Goal: Information Seeking & Learning: Understand process/instructions

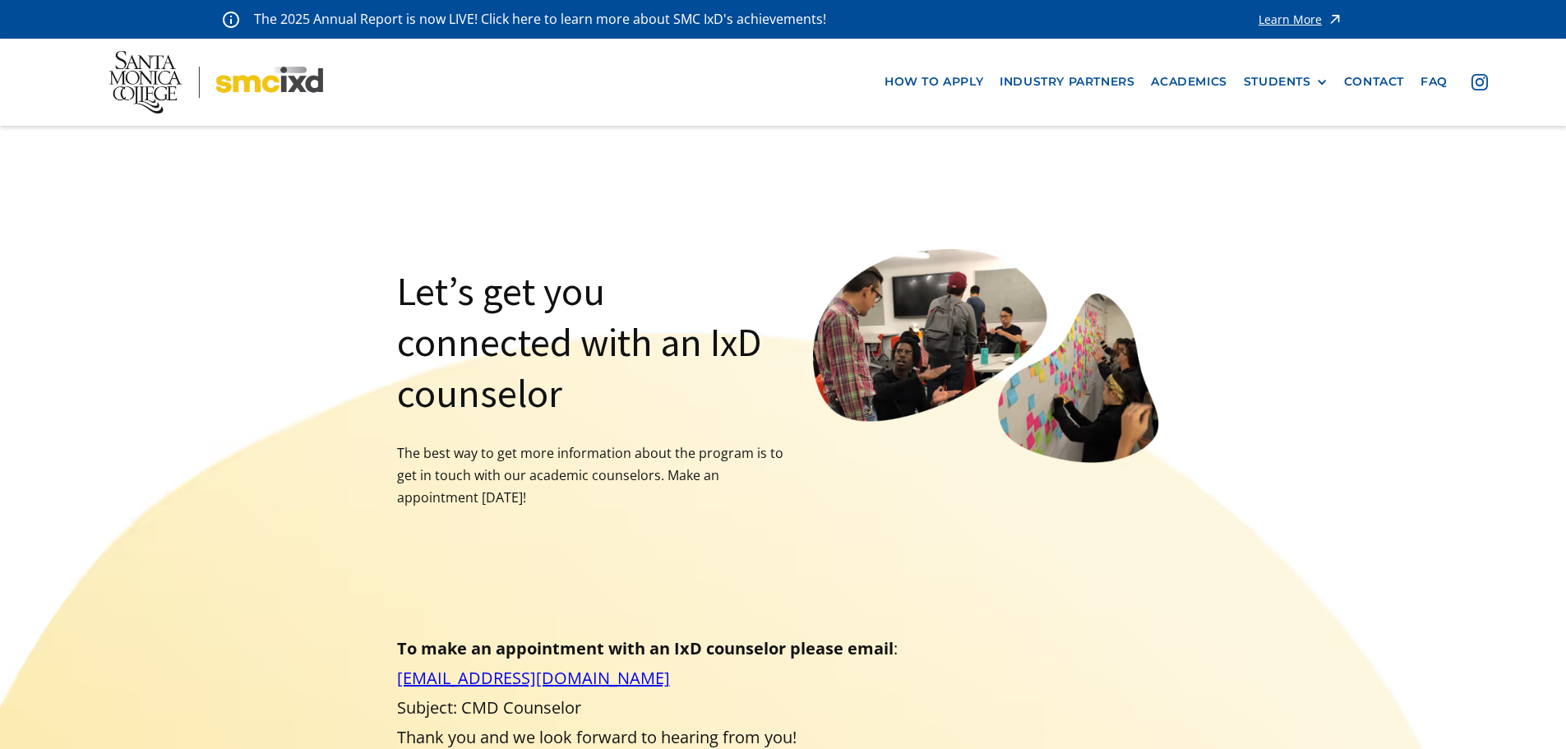
drag, startPoint x: 1147, startPoint y: 547, endPoint x: 722, endPoint y: 168, distance: 570.4
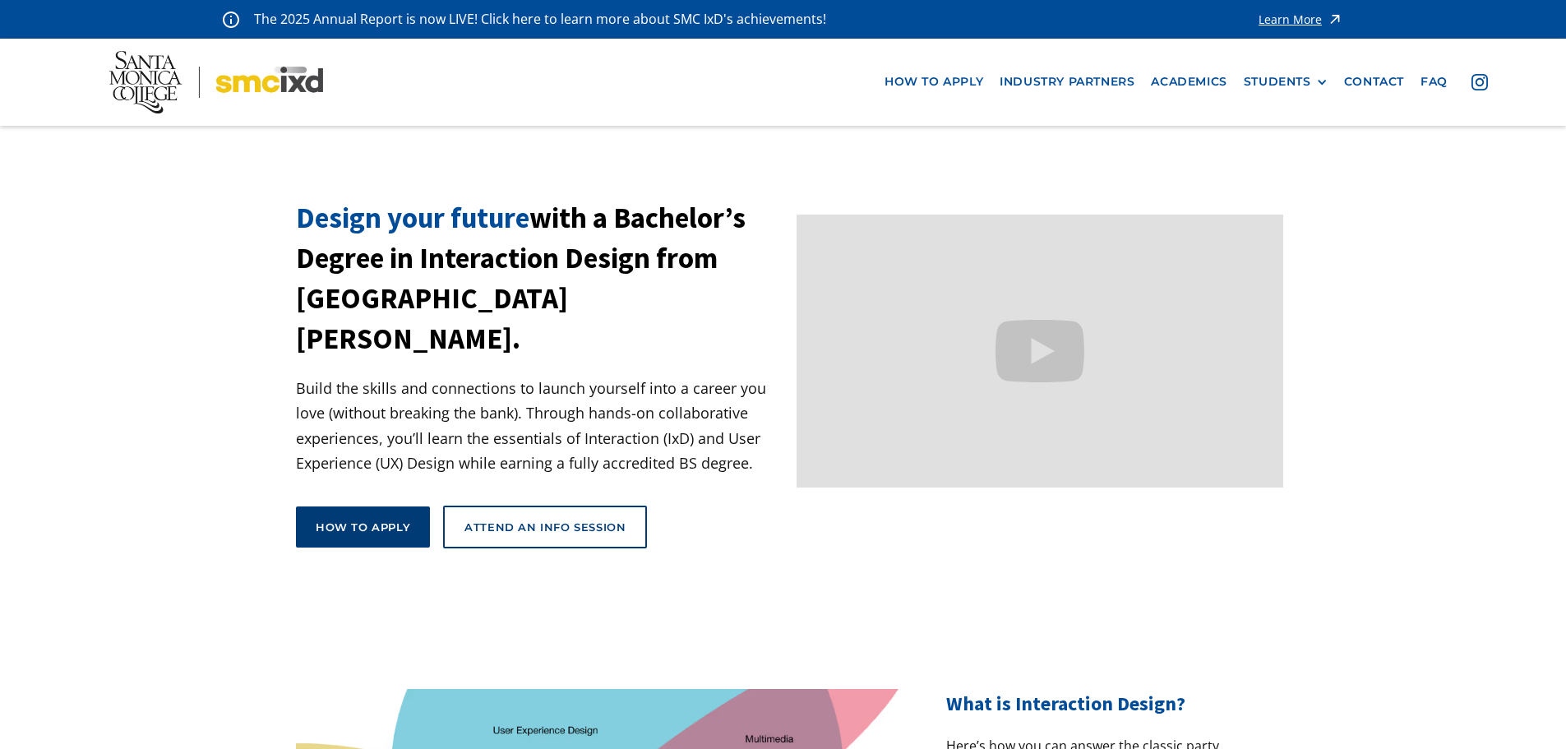
click at [365, 506] on link "How to apply" at bounding box center [363, 526] width 134 height 41
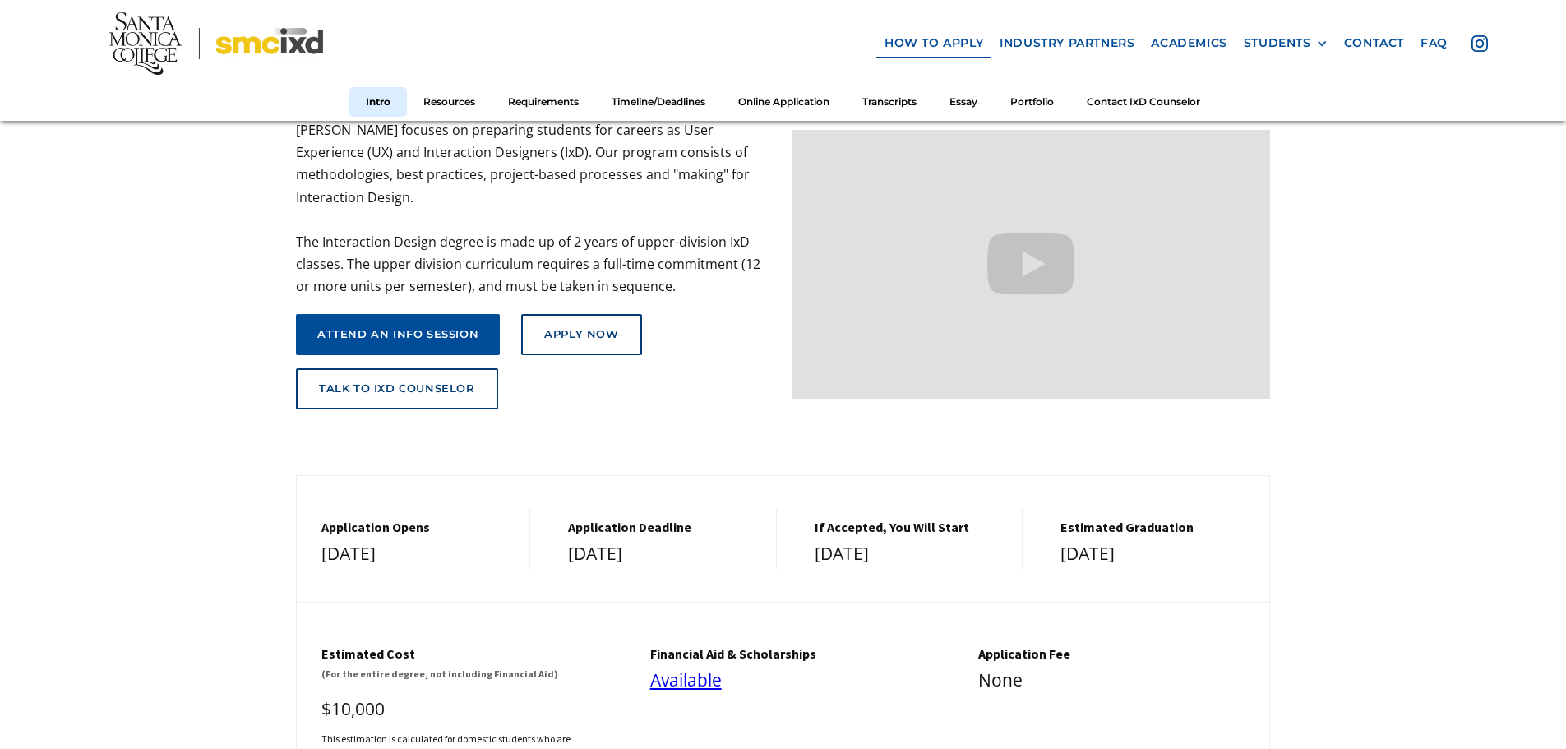
scroll to position [247, 0]
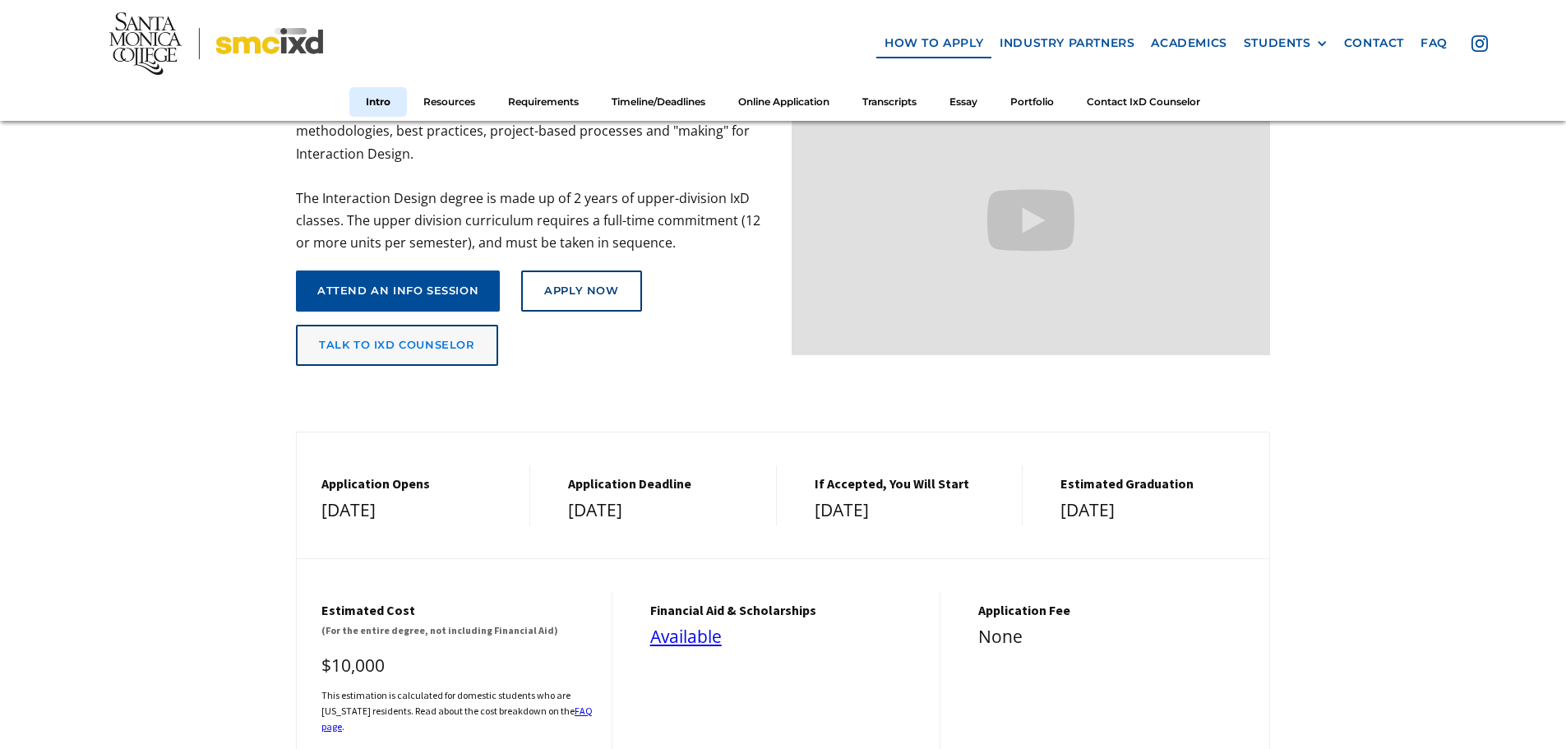
click at [417, 325] on link "talk to ixd counselor" at bounding box center [397, 345] width 202 height 41
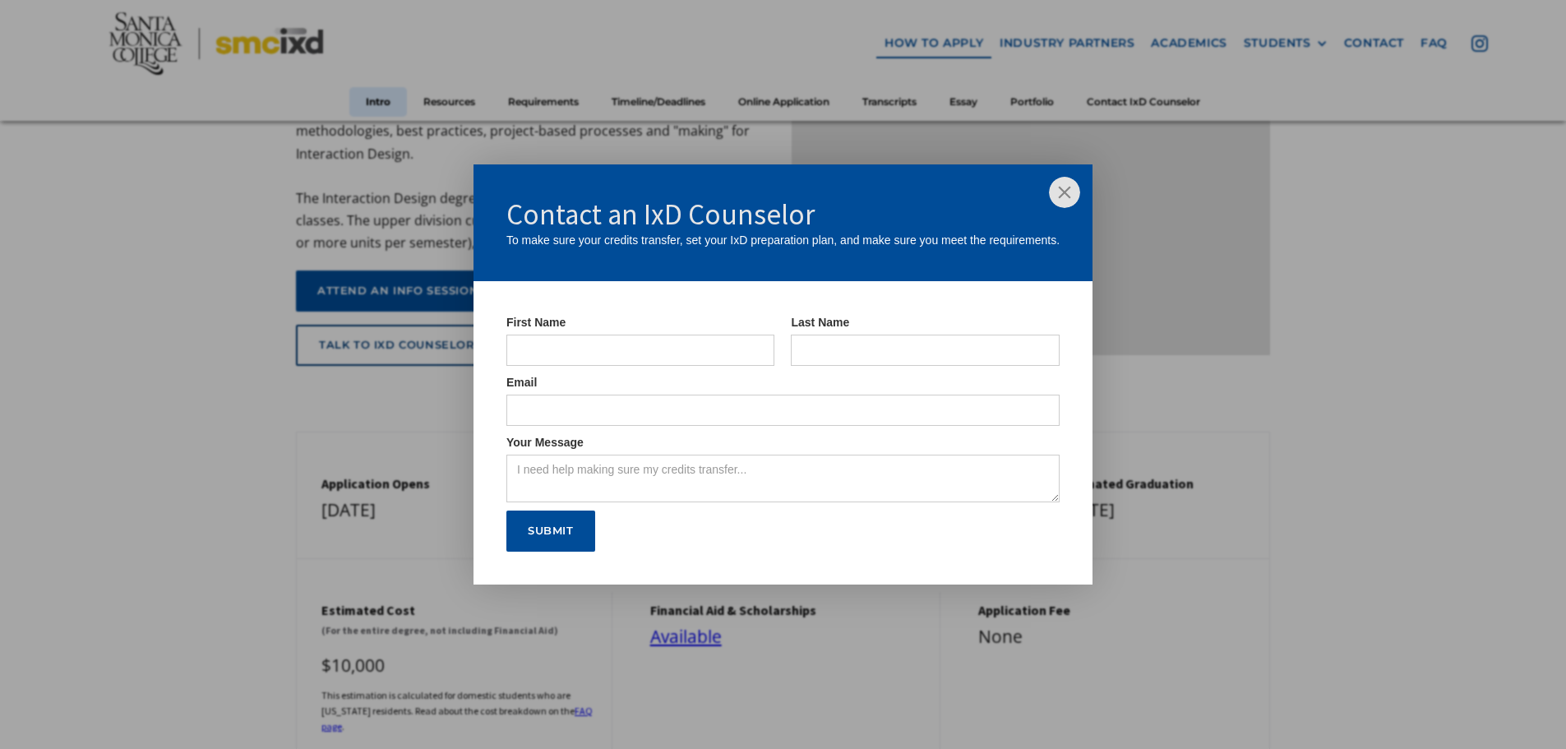
click at [391, 444] on div "Contact an IxD Counselor To make sure your credits transfer, set your IxD prepa…" at bounding box center [783, 374] width 1566 height 749
click at [1070, 200] on img at bounding box center [1064, 192] width 31 height 31
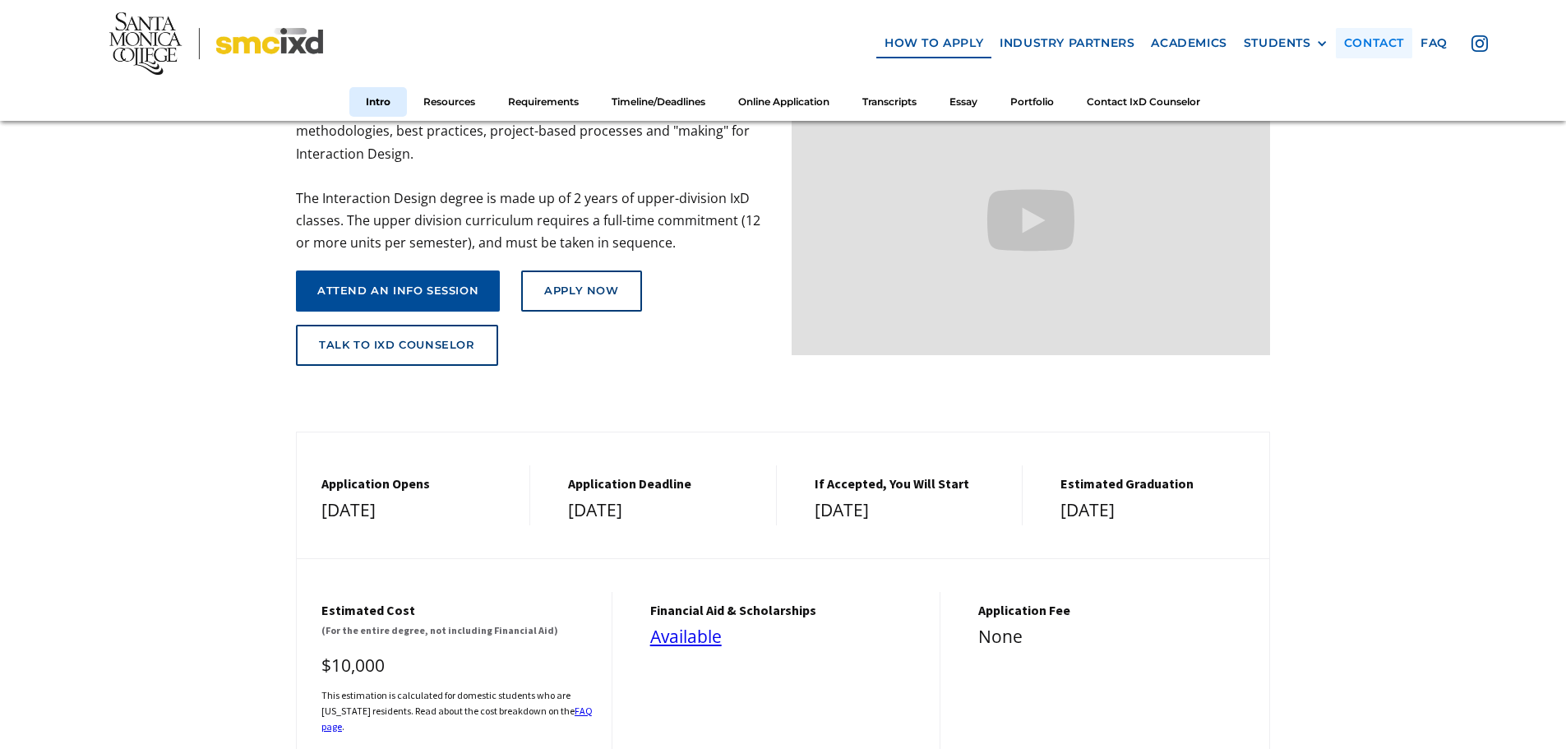
click at [1377, 38] on link "contact" at bounding box center [1373, 43] width 76 height 30
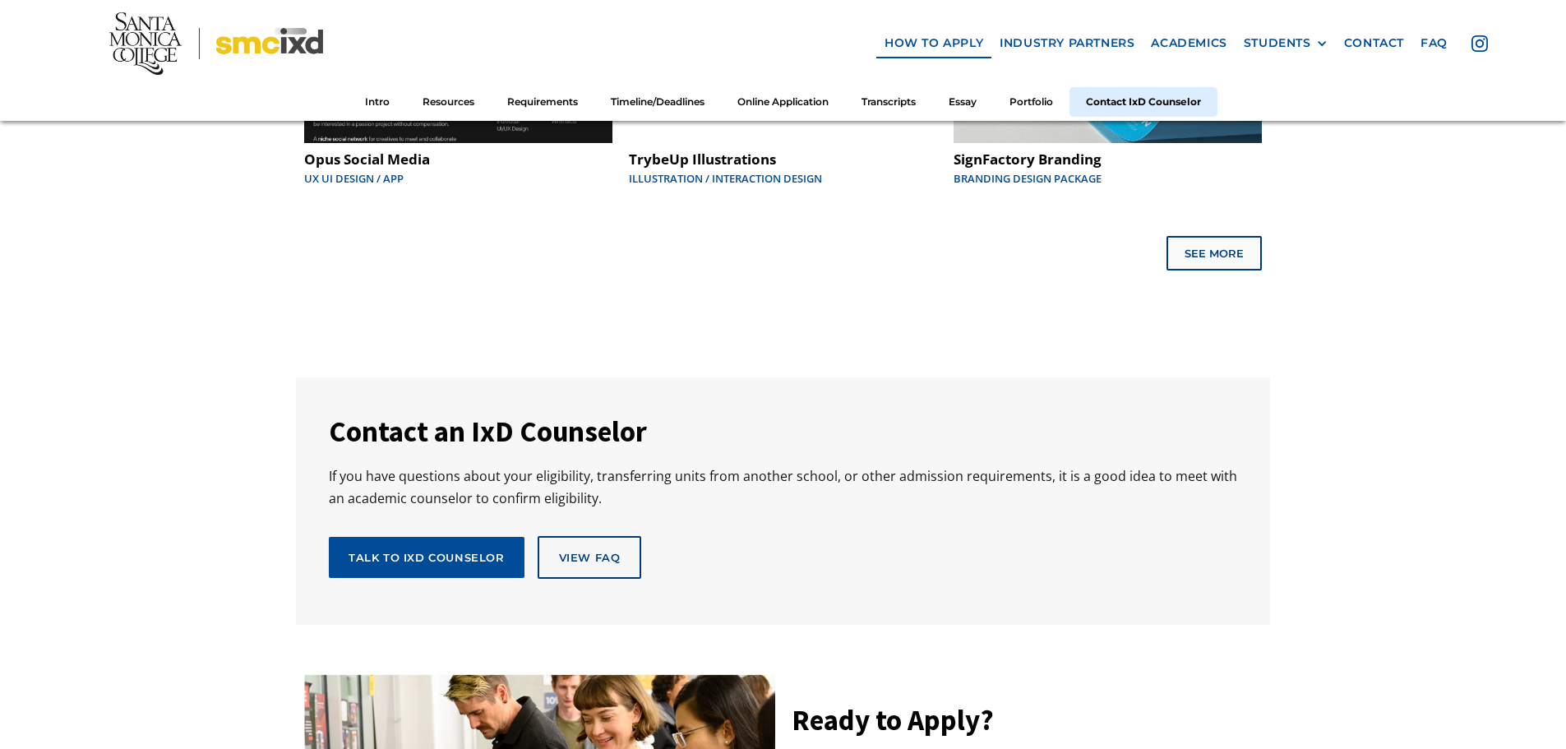
scroll to position [8565, 0]
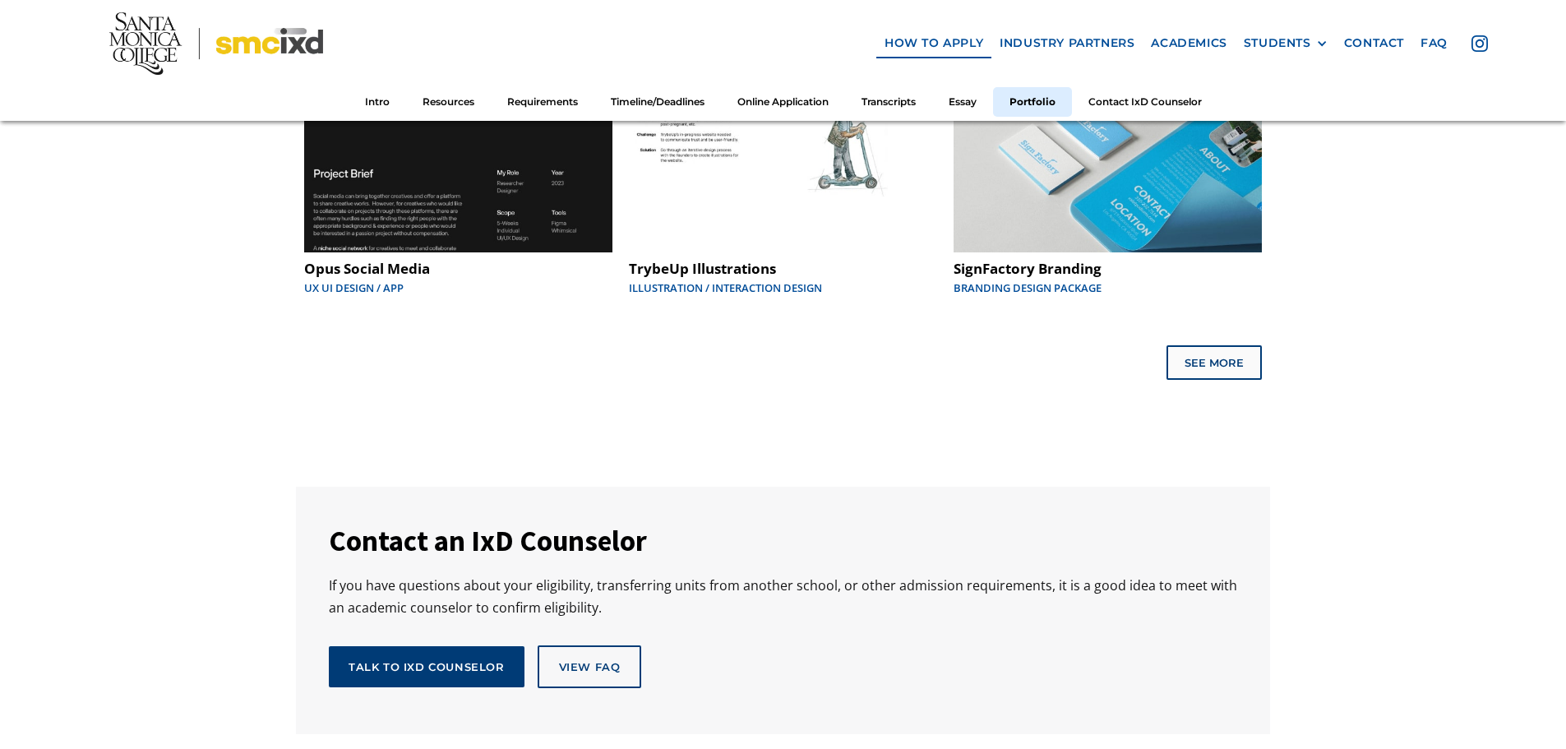
click at [451, 666] on link "Talk to IxD Counselor" at bounding box center [427, 666] width 196 height 41
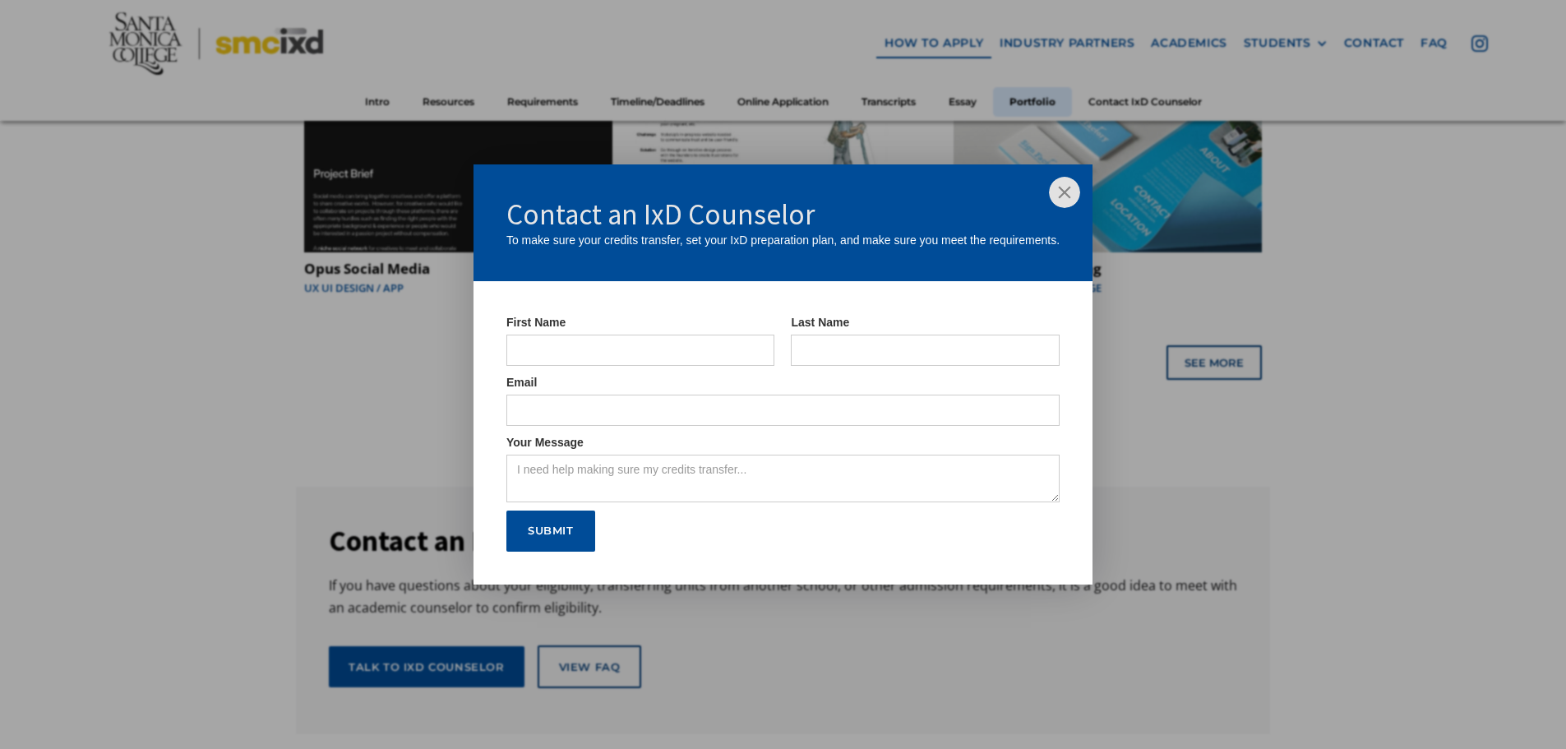
click at [345, 447] on div "Contact an IxD Counselor To make sure your credits transfer, set your IxD prepa…" at bounding box center [783, 374] width 1566 height 749
click at [1058, 196] on img at bounding box center [1064, 192] width 31 height 31
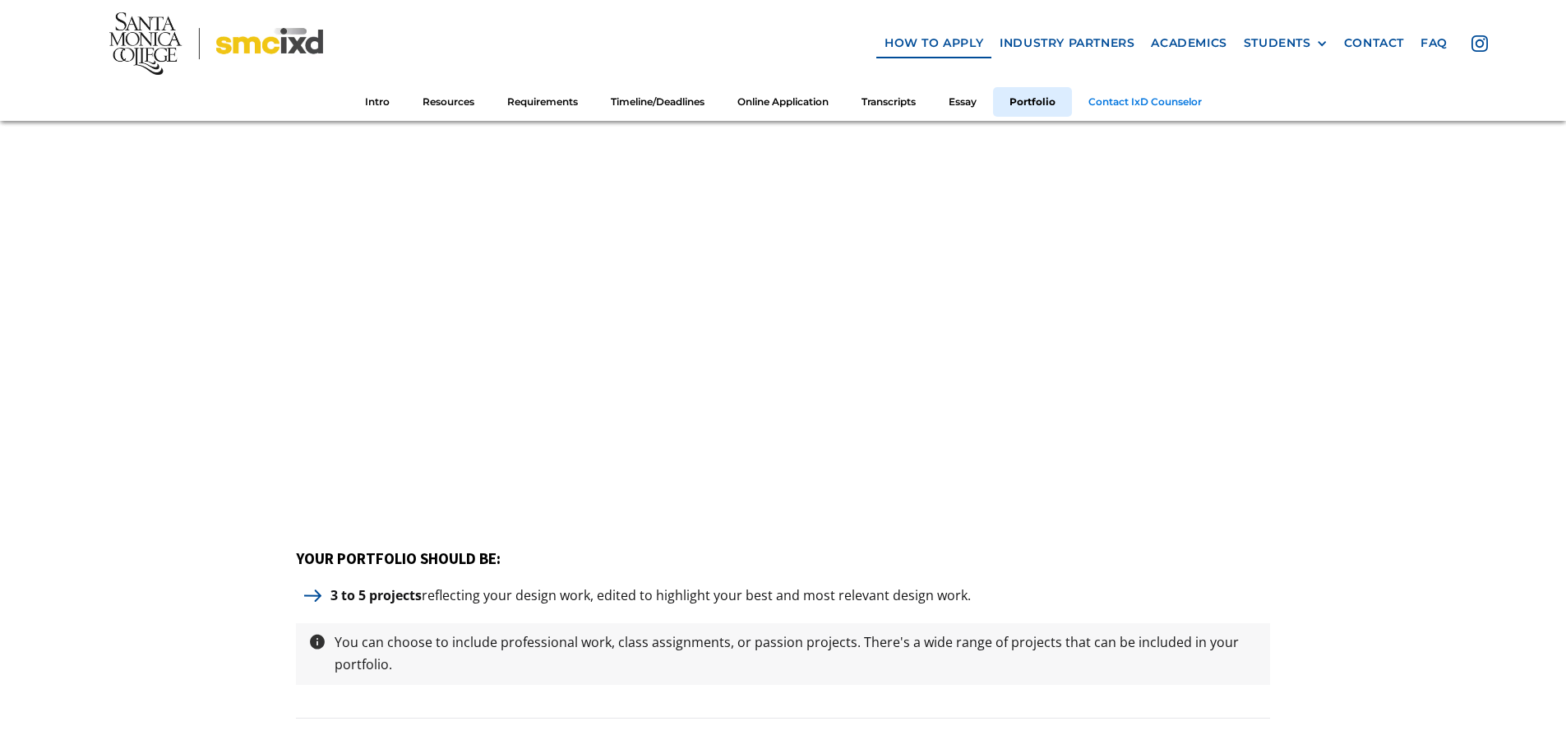
click at [1205, 108] on link "Contact IxD Counselor" at bounding box center [1145, 101] width 146 height 30
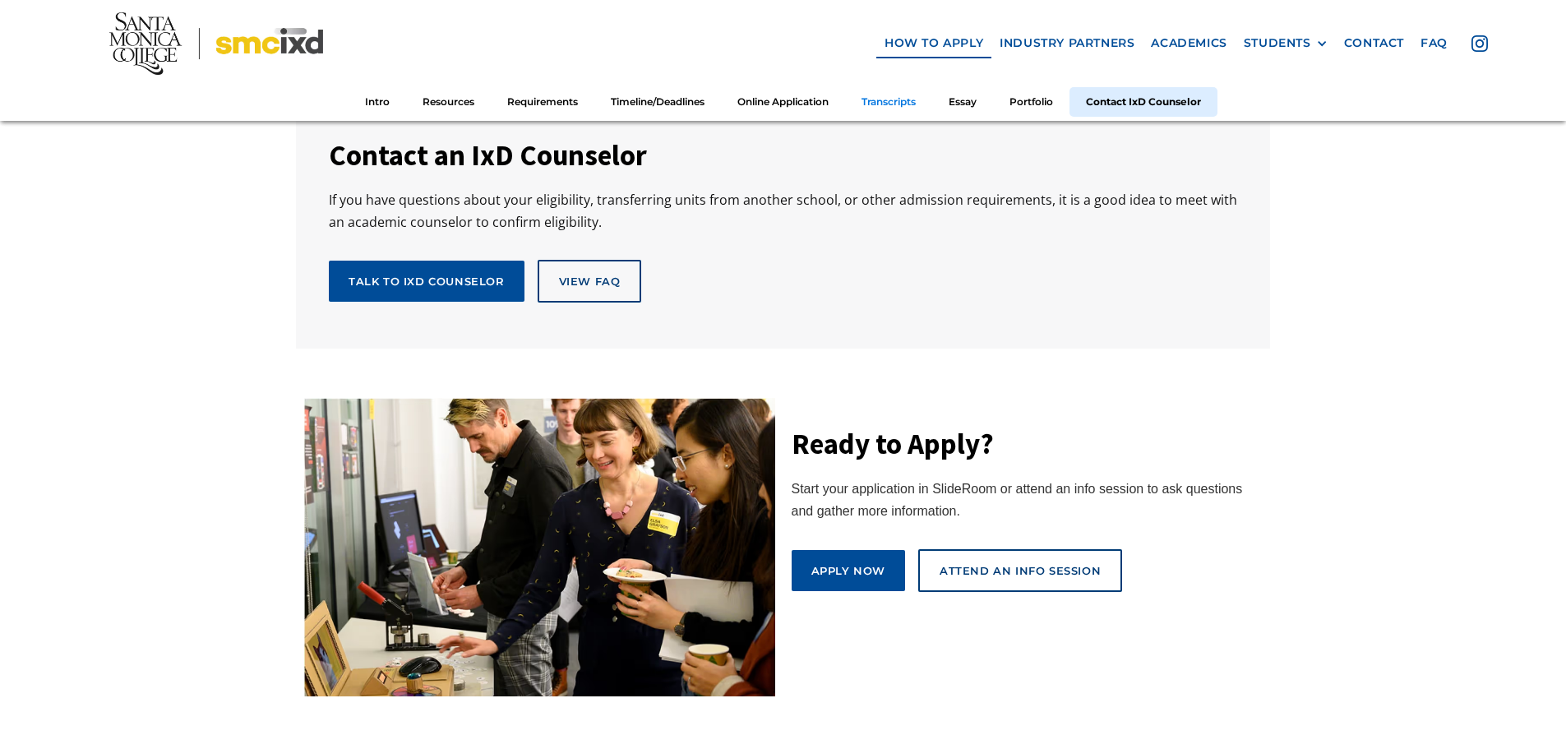
scroll to position [8951, 0]
click at [1021, 562] on div "attend an info session" at bounding box center [1019, 569] width 161 height 15
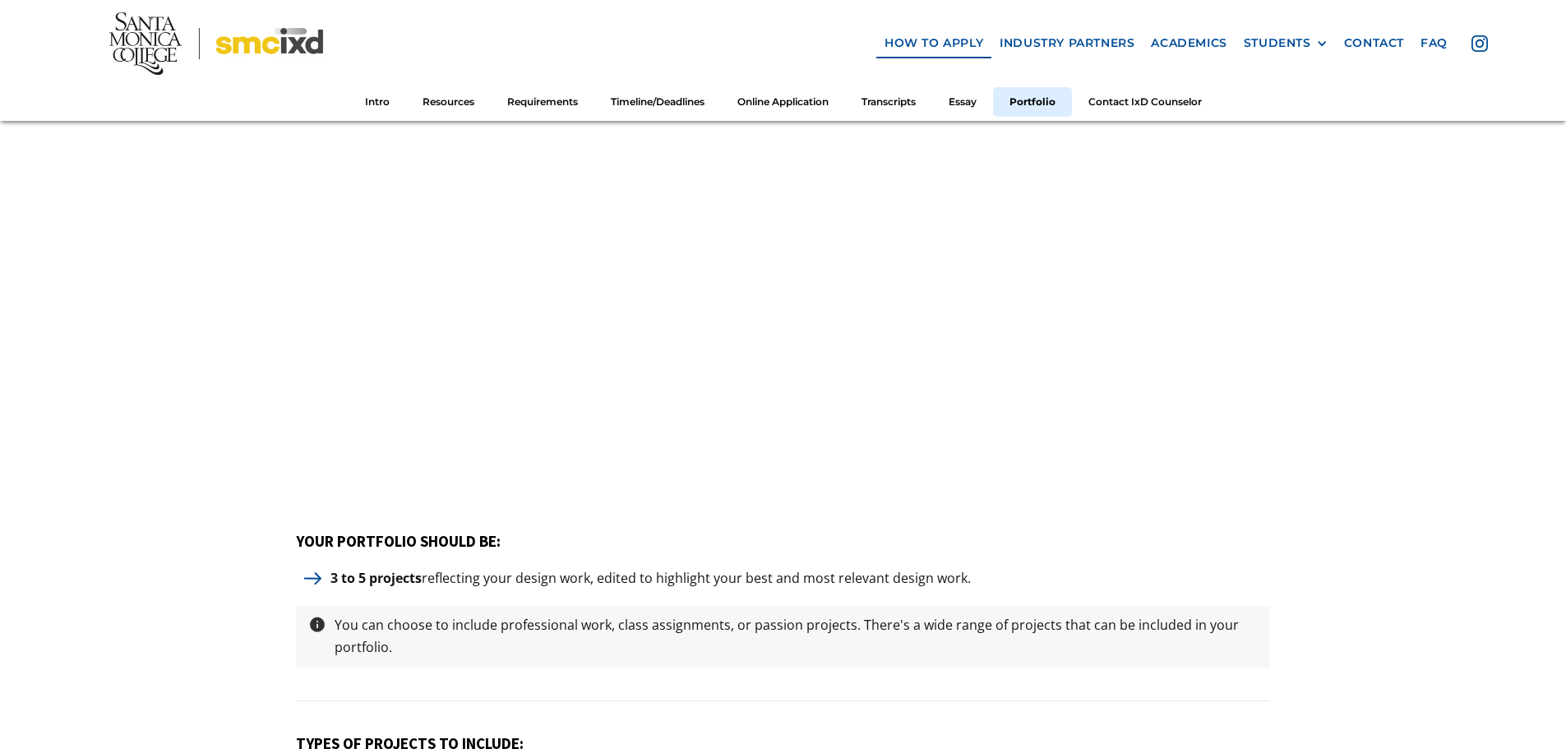
scroll to position [6979, 0]
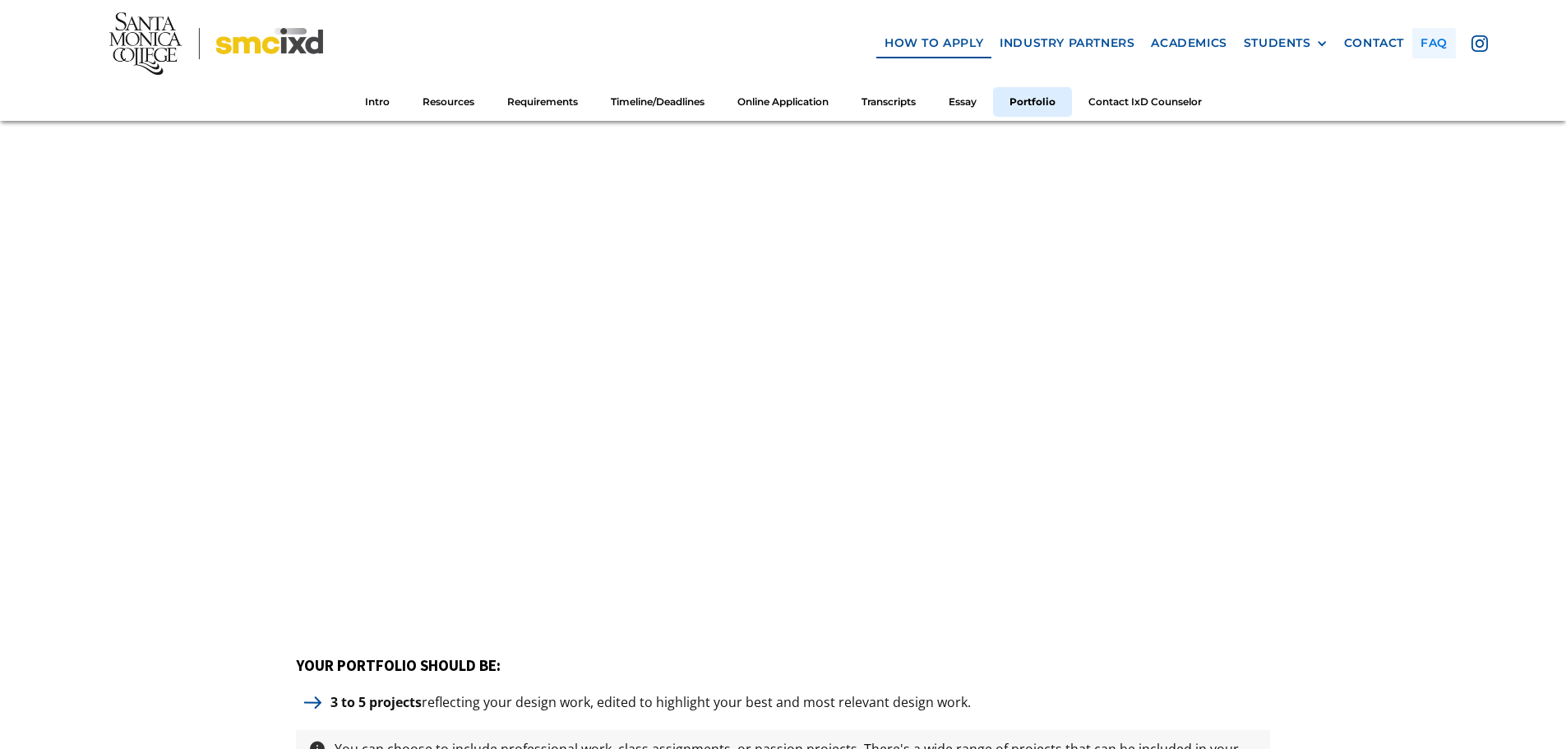
click at [1429, 41] on link "faq" at bounding box center [1434, 43] width 44 height 30
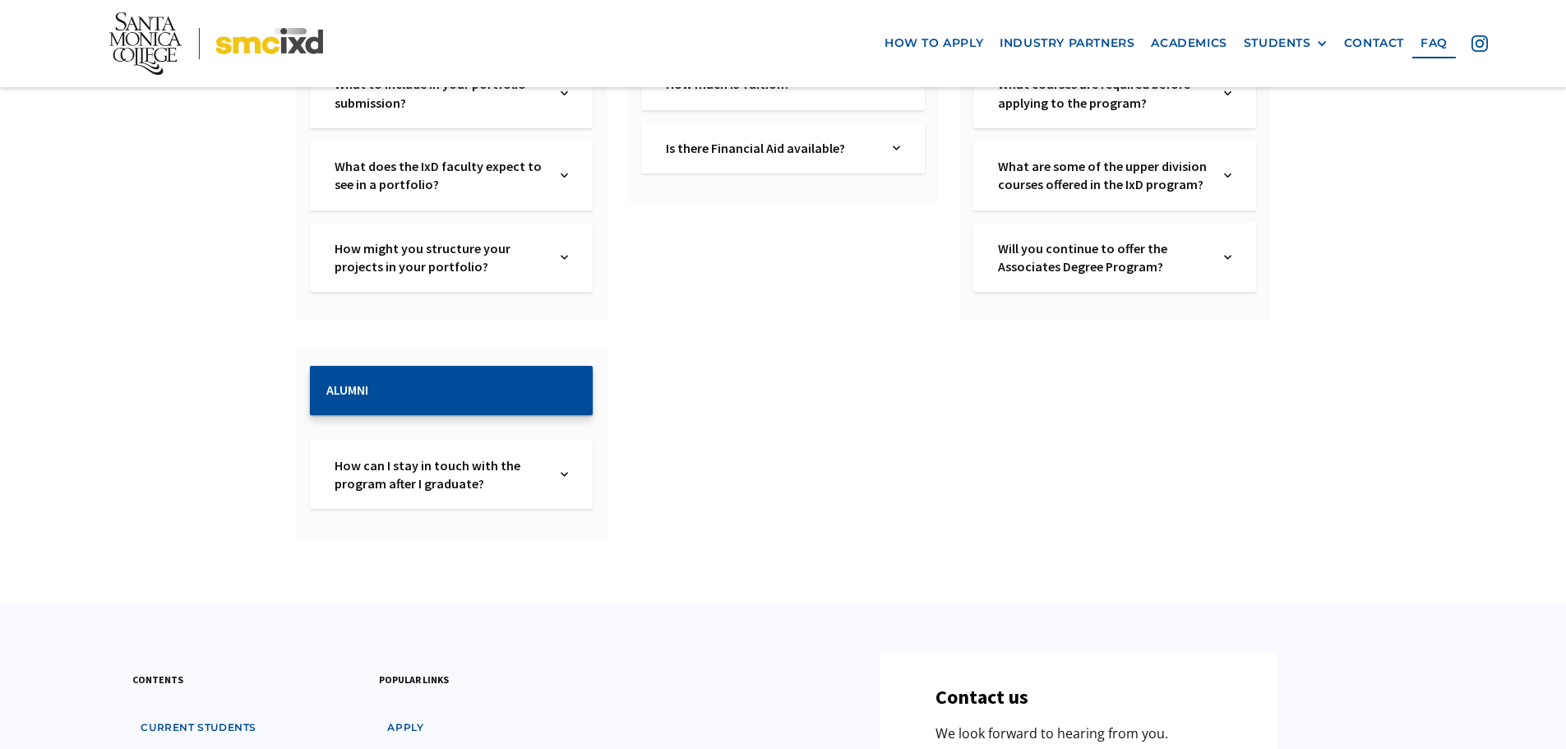
scroll to position [1397, 0]
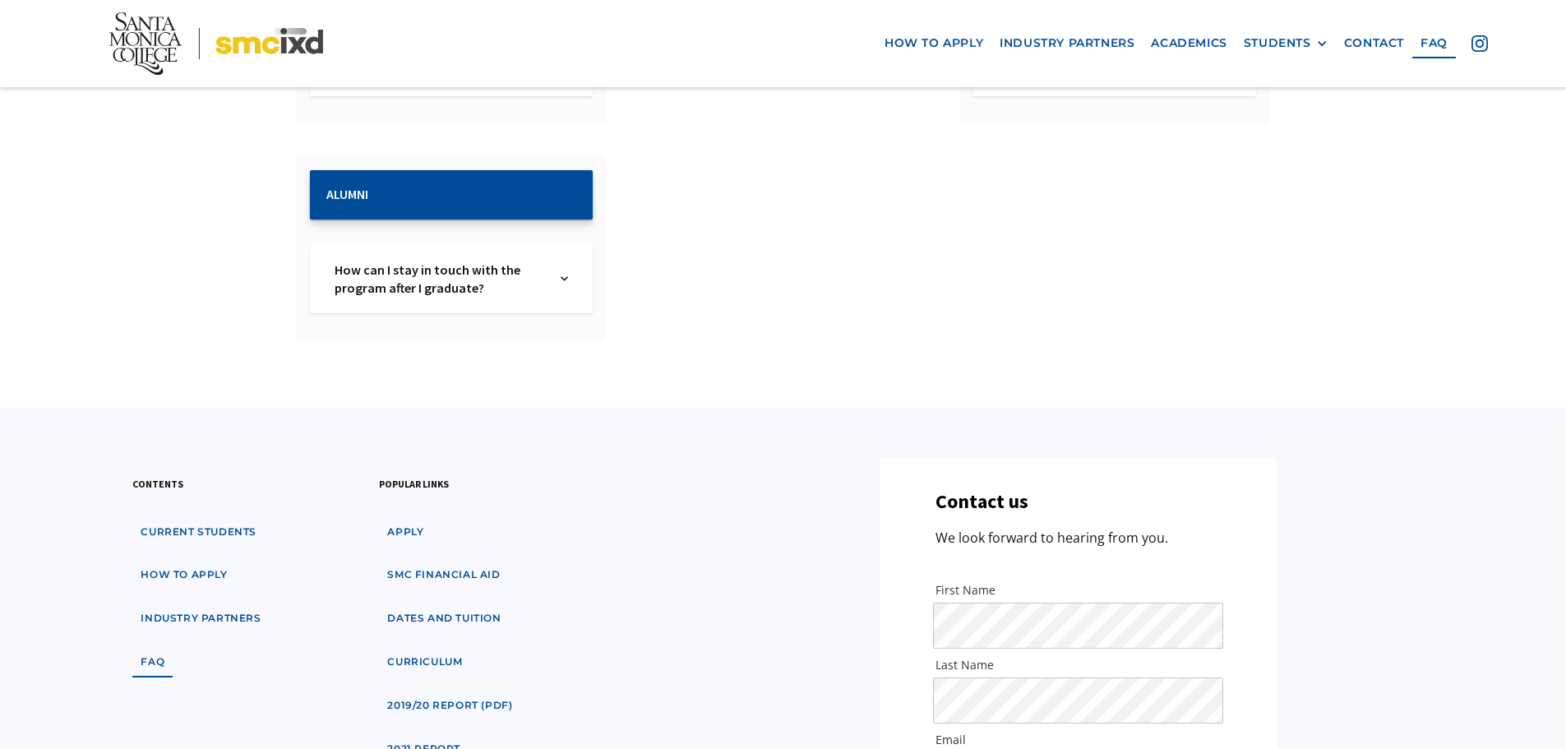
drag, startPoint x: 768, startPoint y: 432, endPoint x: 763, endPoint y: 496, distance: 63.5
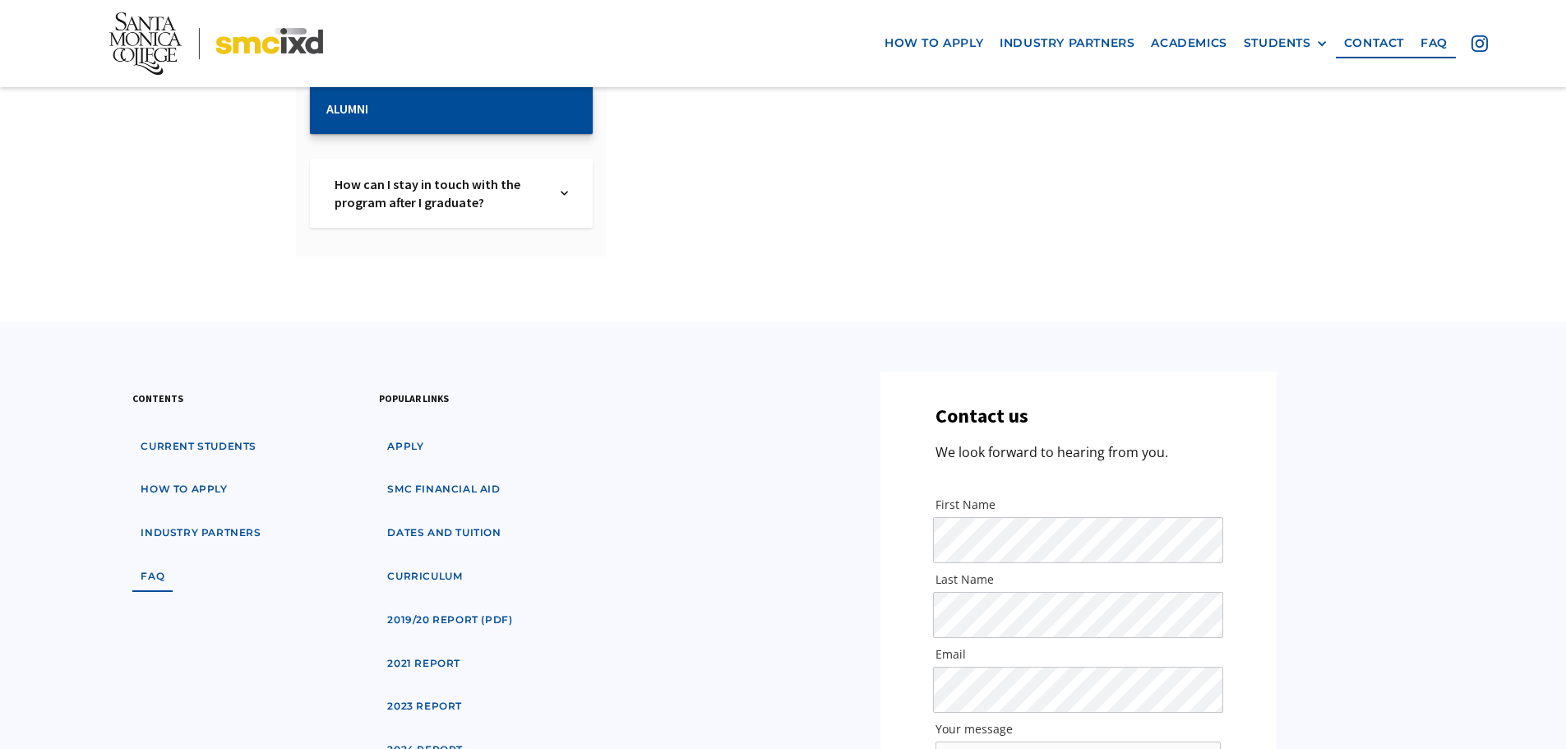
scroll to position [0, 0]
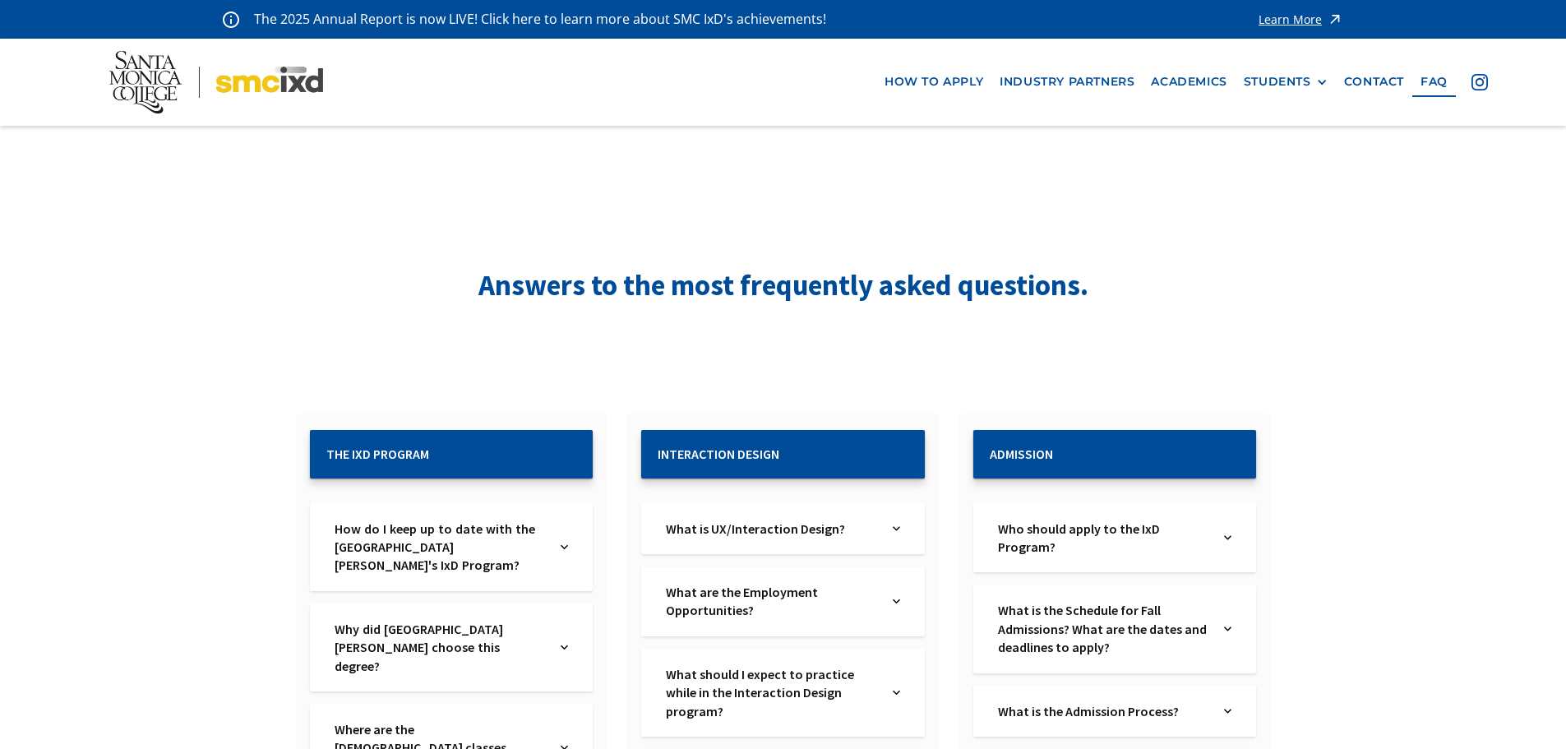
drag, startPoint x: 763, startPoint y: 625, endPoint x: 788, endPoint y: 191, distance: 435.5
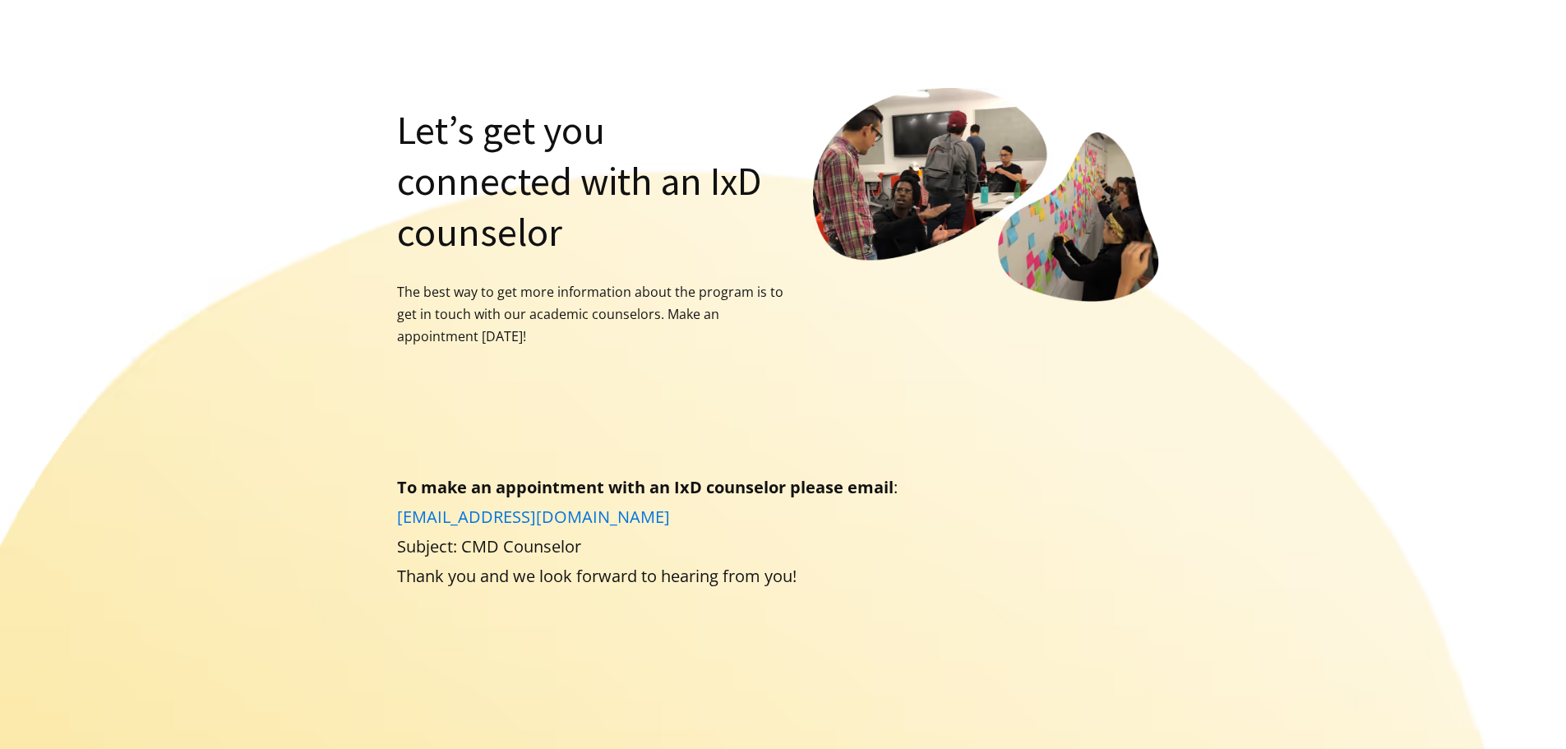
scroll to position [164, 0]
